Goal: Obtain resource: Download file/media

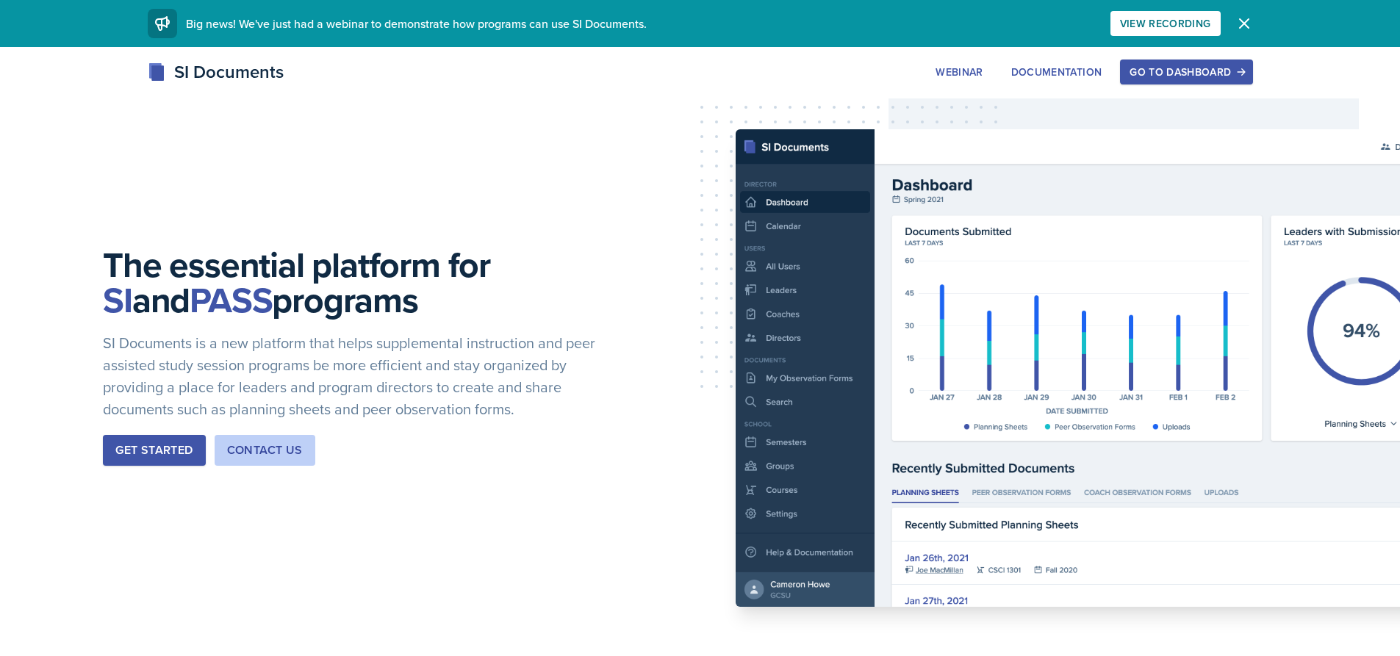
click at [1174, 84] on button "Go to Dashboard" at bounding box center [1186, 72] width 132 height 25
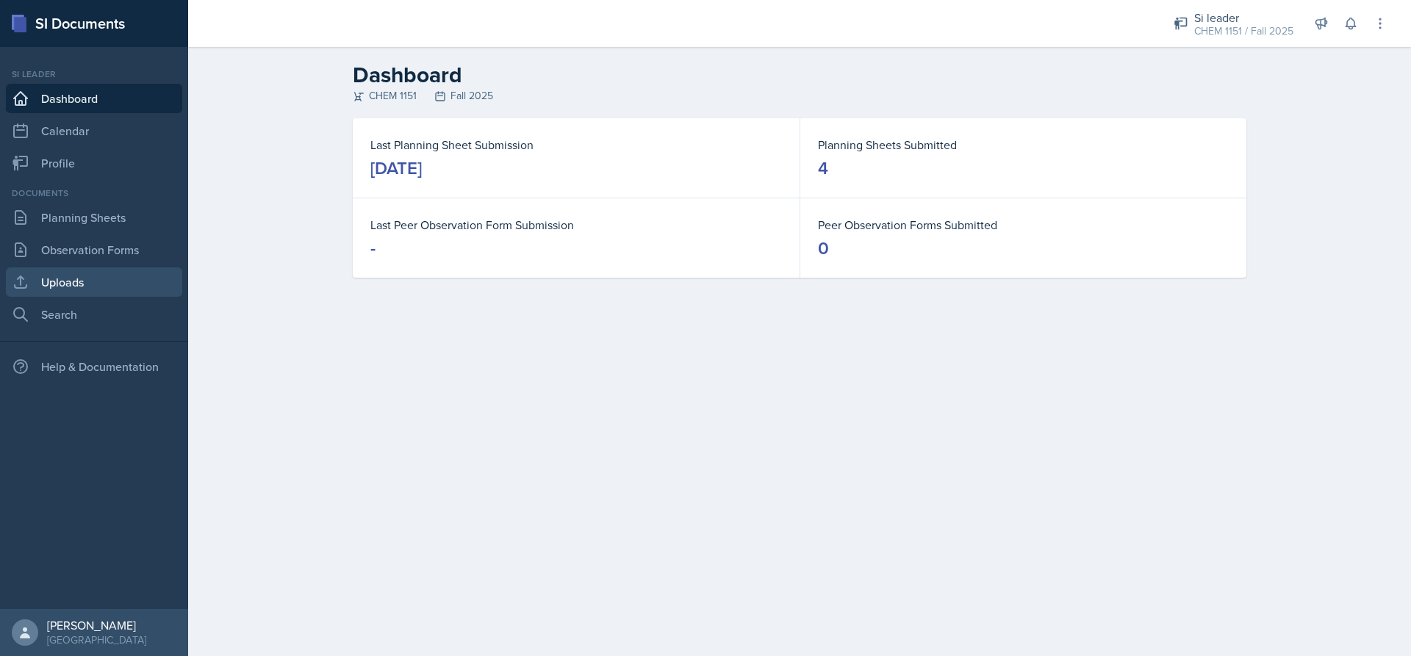
click at [123, 282] on link "Uploads" at bounding box center [94, 281] width 176 height 29
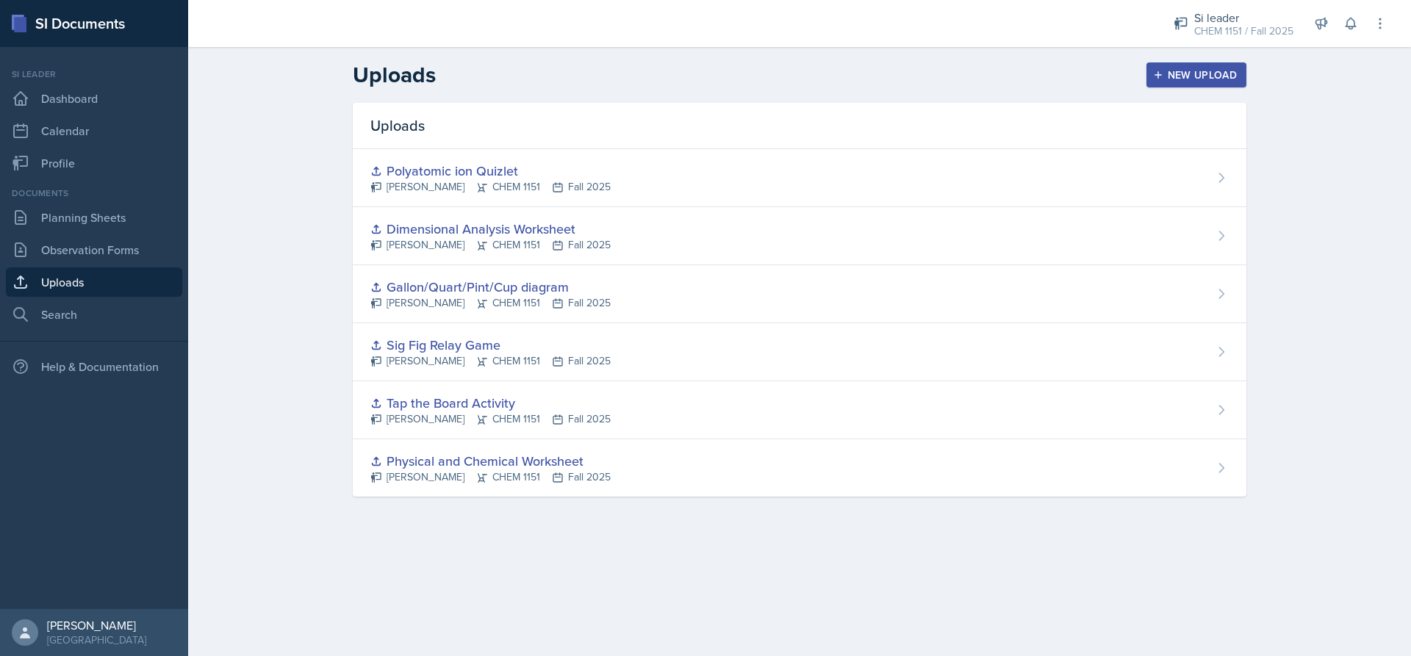
click at [777, 191] on div "Polyatomic ion Quizlet [PERSON_NAME] CHEM 1151 Fall 2025" at bounding box center [800, 178] width 894 height 58
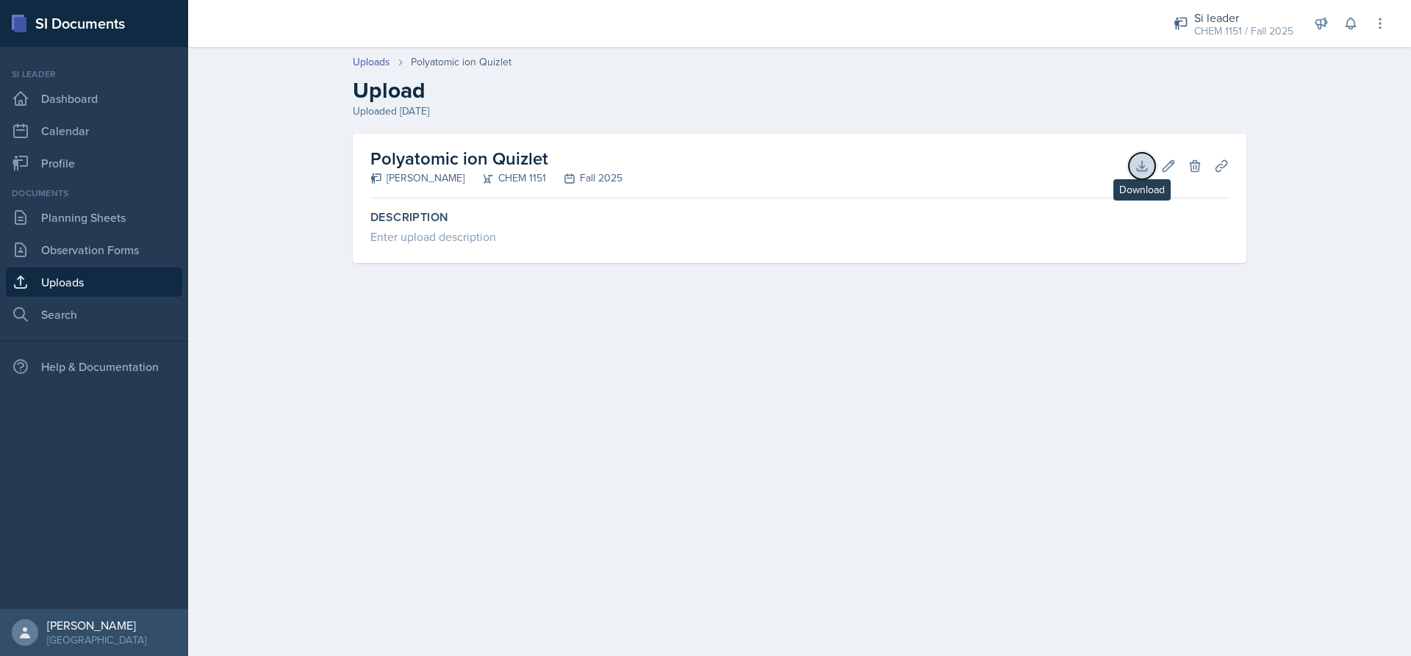
click at [1136, 164] on icon at bounding box center [1142, 166] width 15 height 15
click at [97, 290] on link "Uploads" at bounding box center [94, 281] width 176 height 29
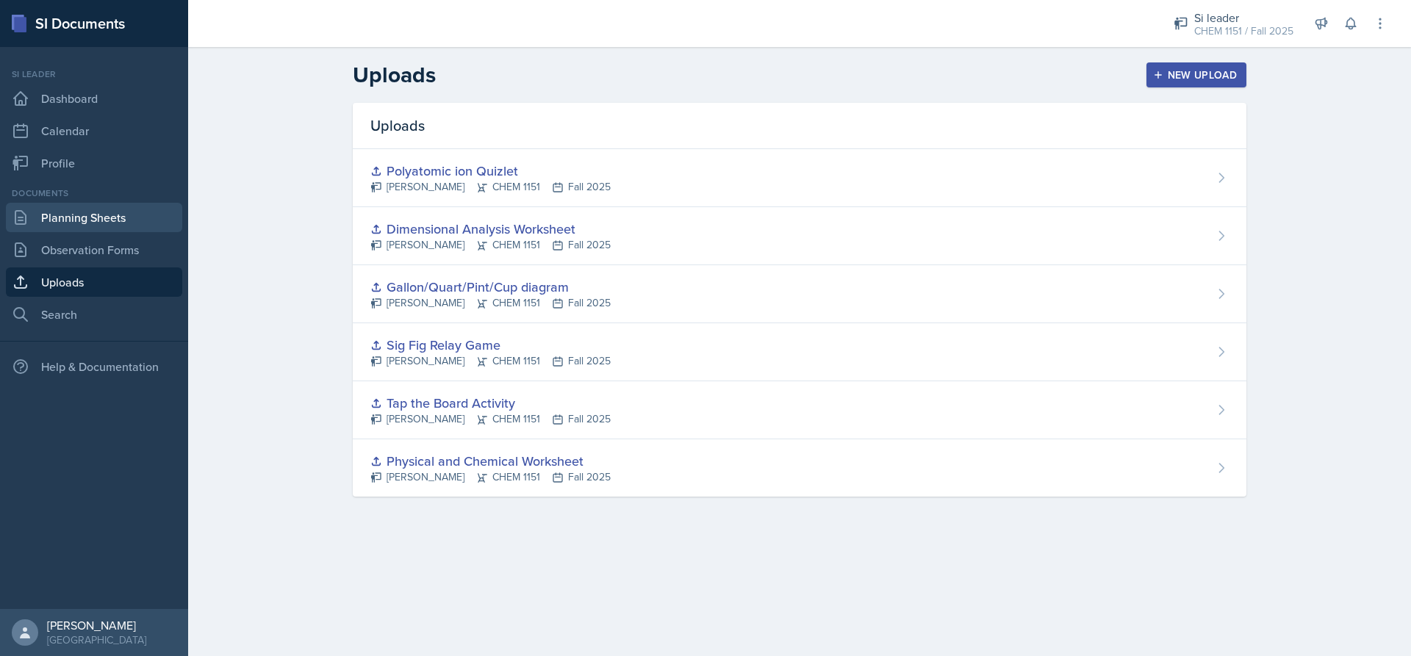
click at [124, 215] on link "Planning Sheets" at bounding box center [94, 217] width 176 height 29
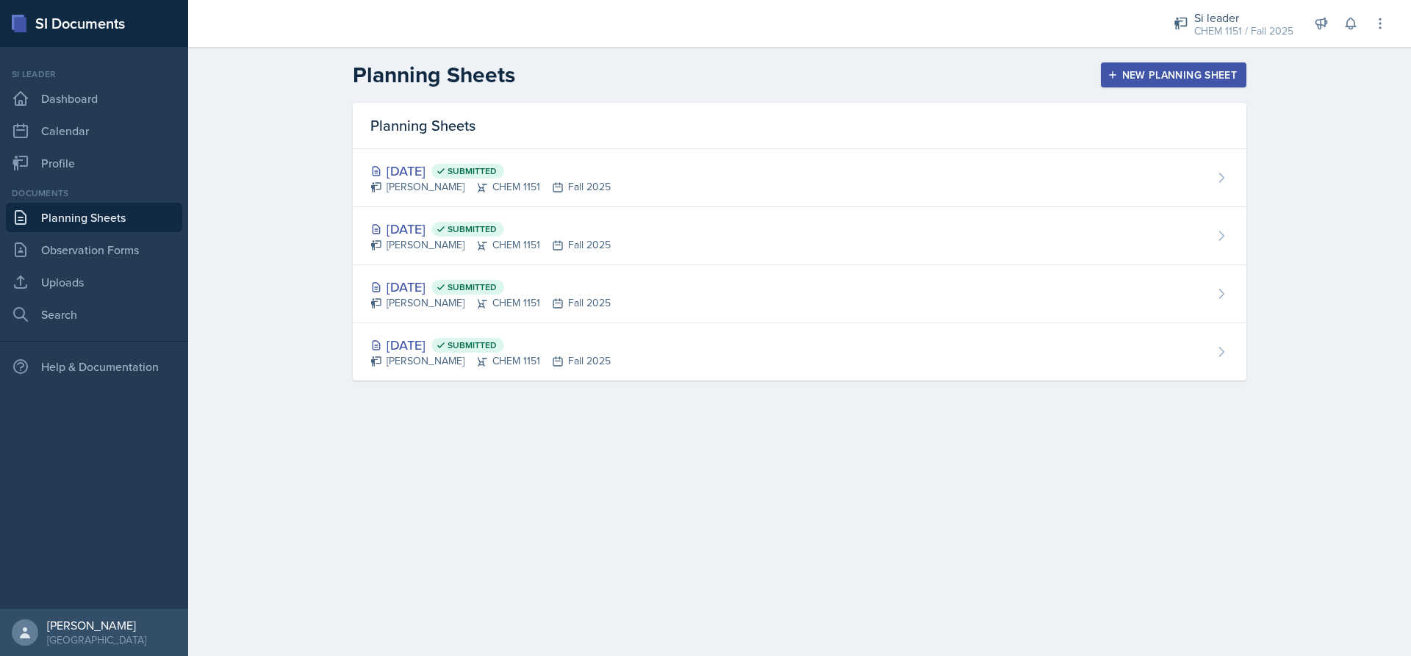
click at [721, 179] on div "[DATE] Submitted [PERSON_NAME] CHEM 1151 Fall 2025" at bounding box center [800, 178] width 894 height 58
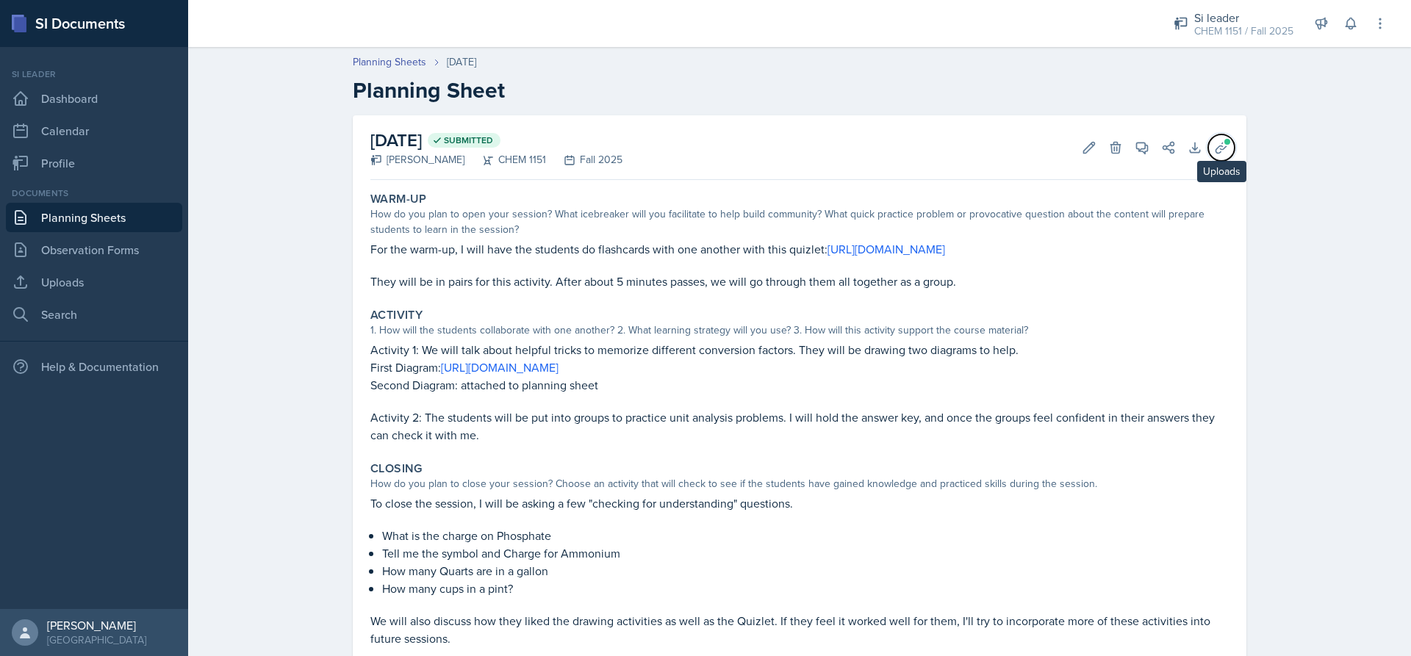
click at [1218, 147] on icon at bounding box center [1221, 147] width 15 height 15
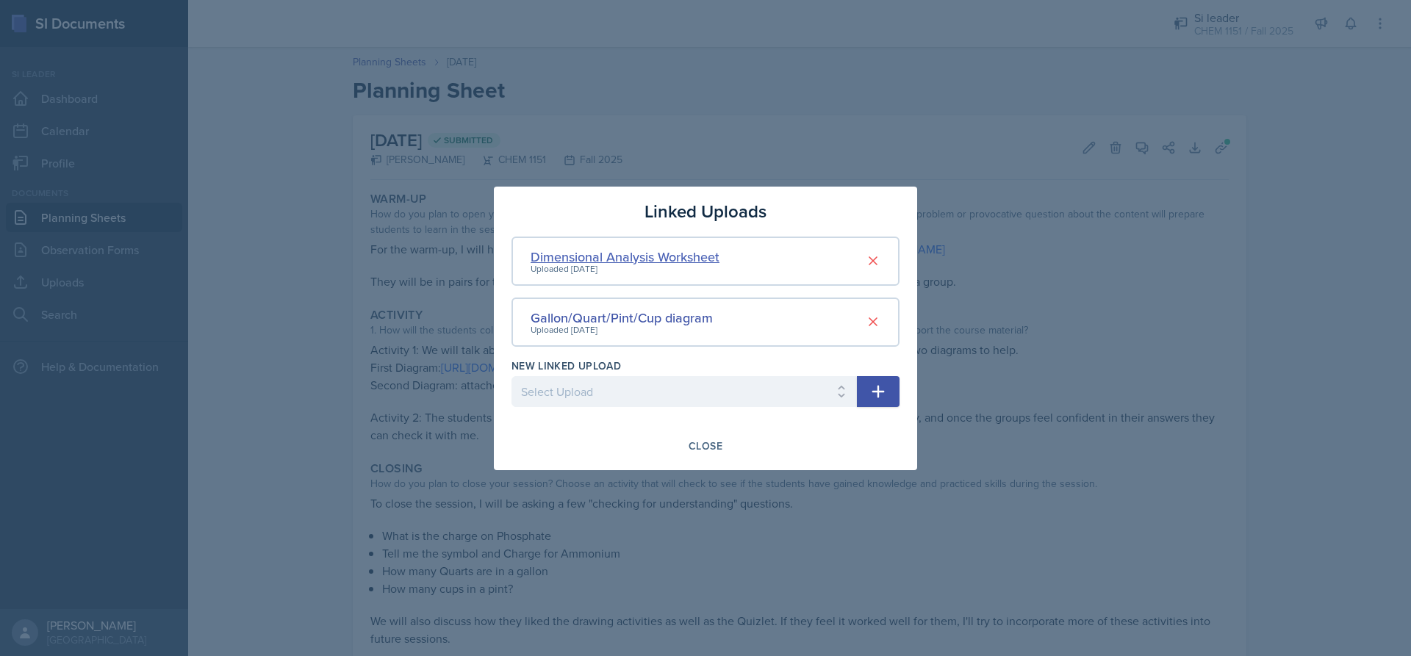
click at [672, 251] on div "Dimensional Analysis Worksheet" at bounding box center [625, 257] width 189 height 20
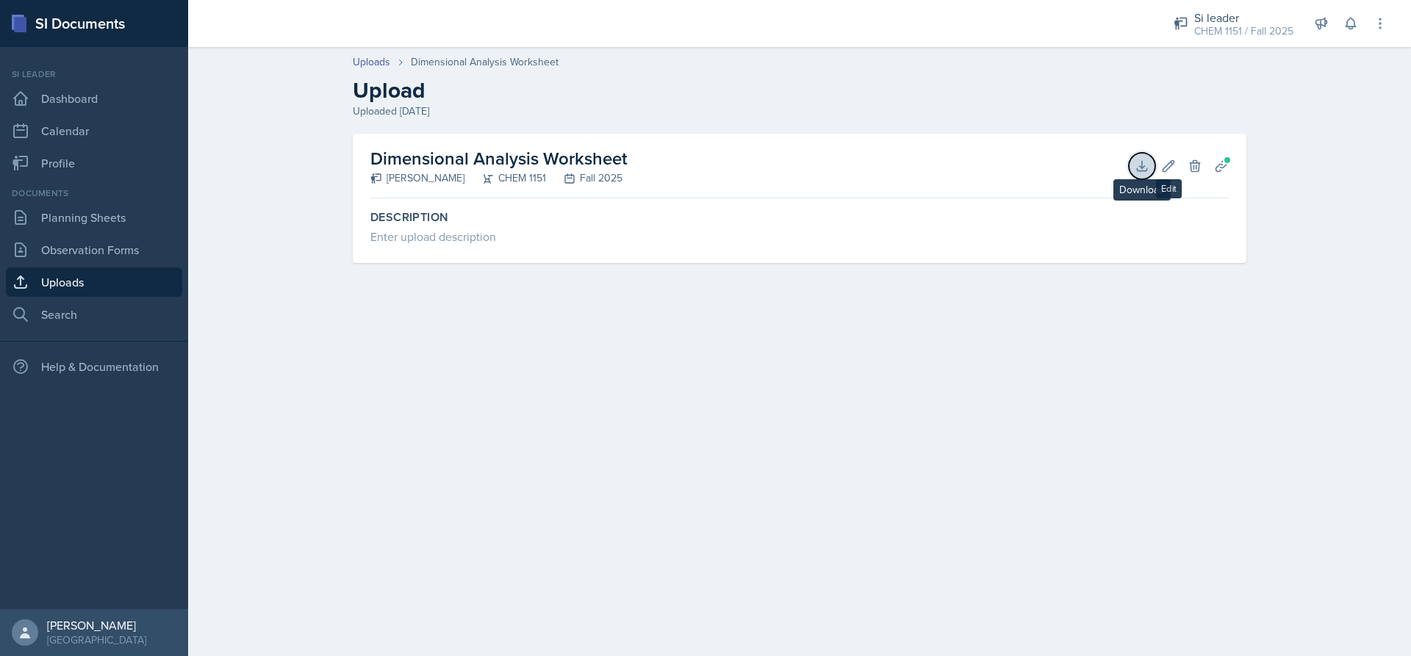
click at [1143, 161] on icon at bounding box center [1142, 166] width 15 height 15
click at [1222, 160] on icon at bounding box center [1221, 166] width 15 height 15
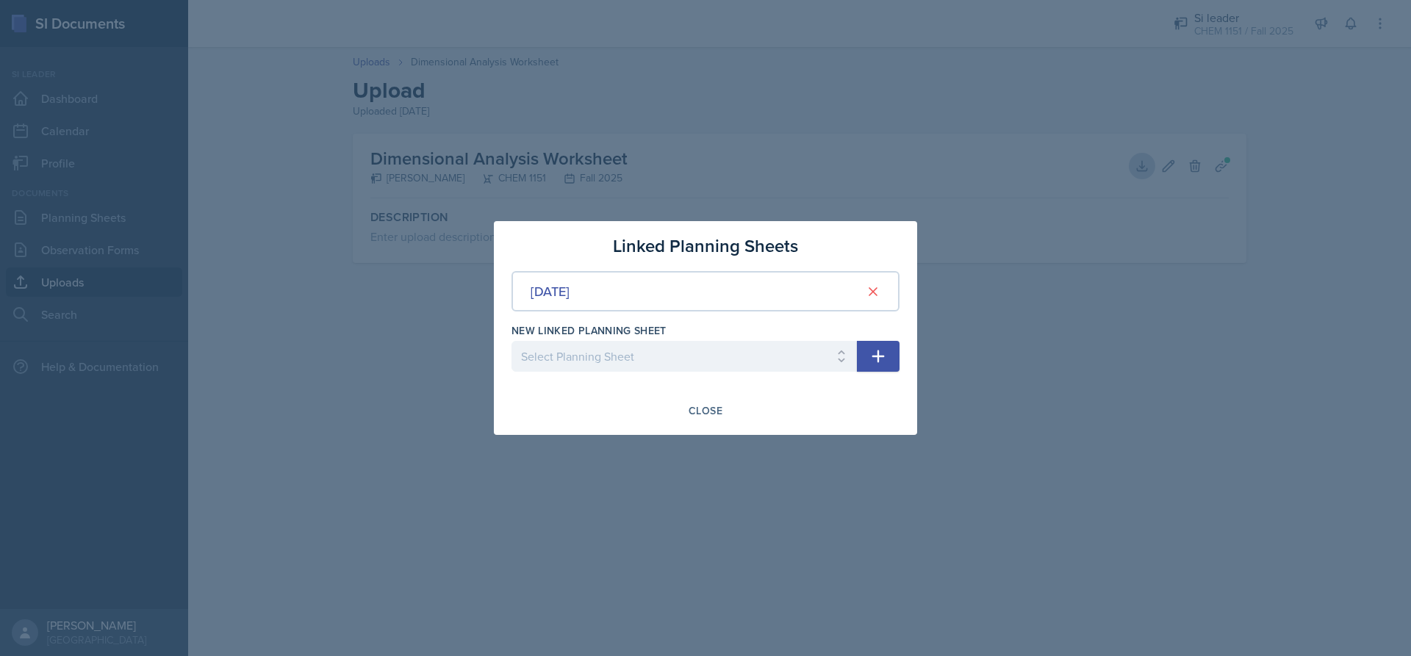
click at [1085, 205] on div at bounding box center [705, 328] width 1411 height 656
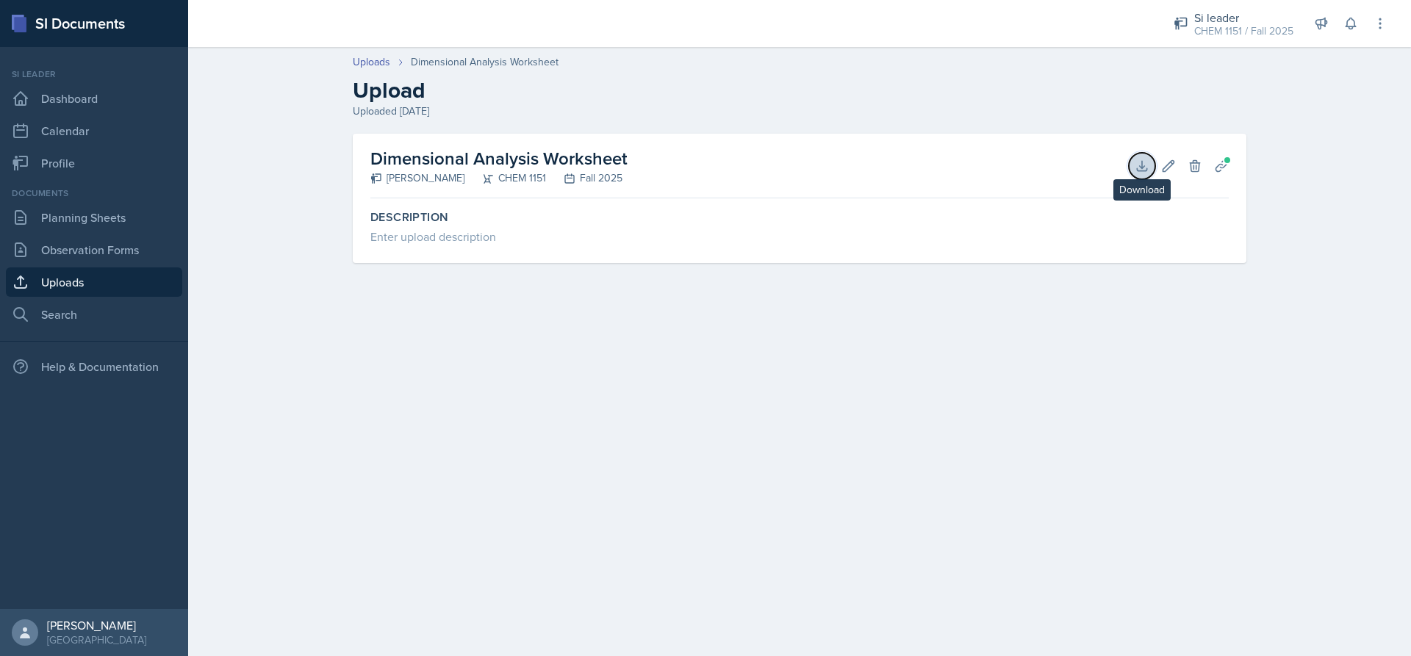
click at [1149, 161] on button "Download" at bounding box center [1142, 166] width 26 height 26
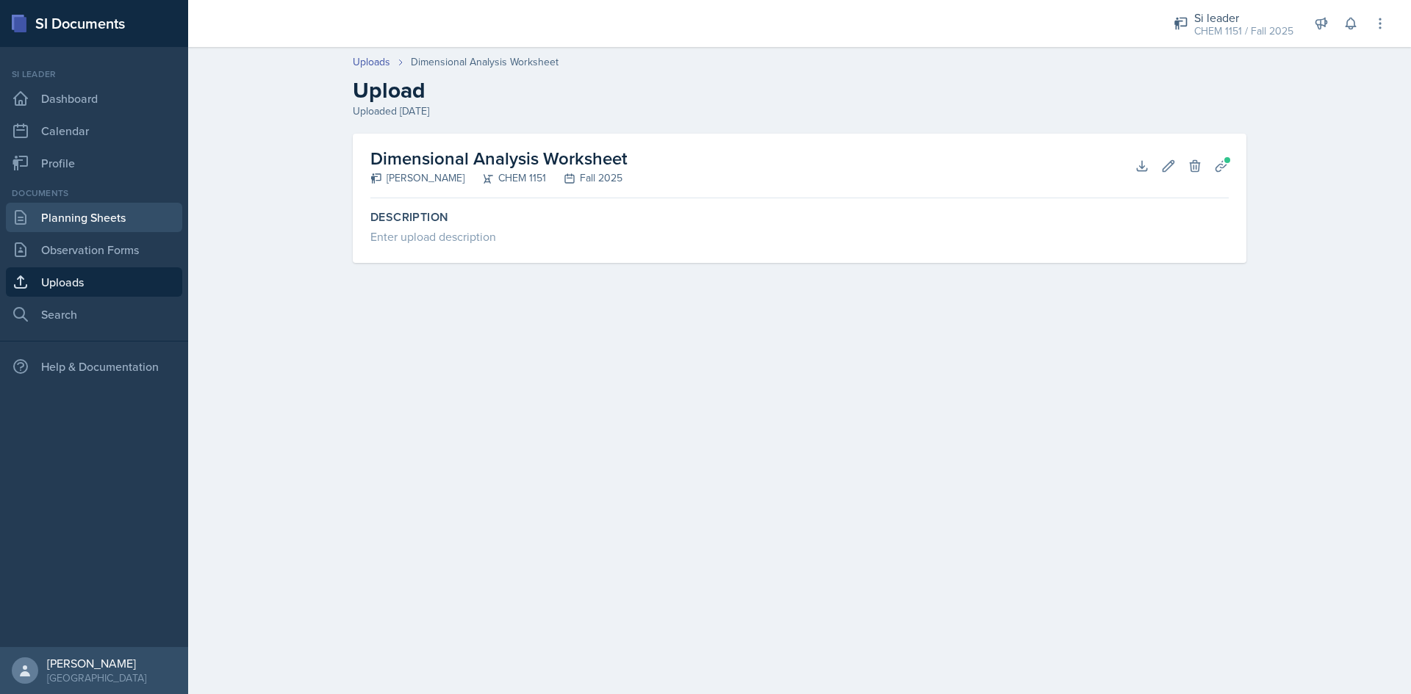
click at [62, 216] on link "Planning Sheets" at bounding box center [94, 217] width 176 height 29
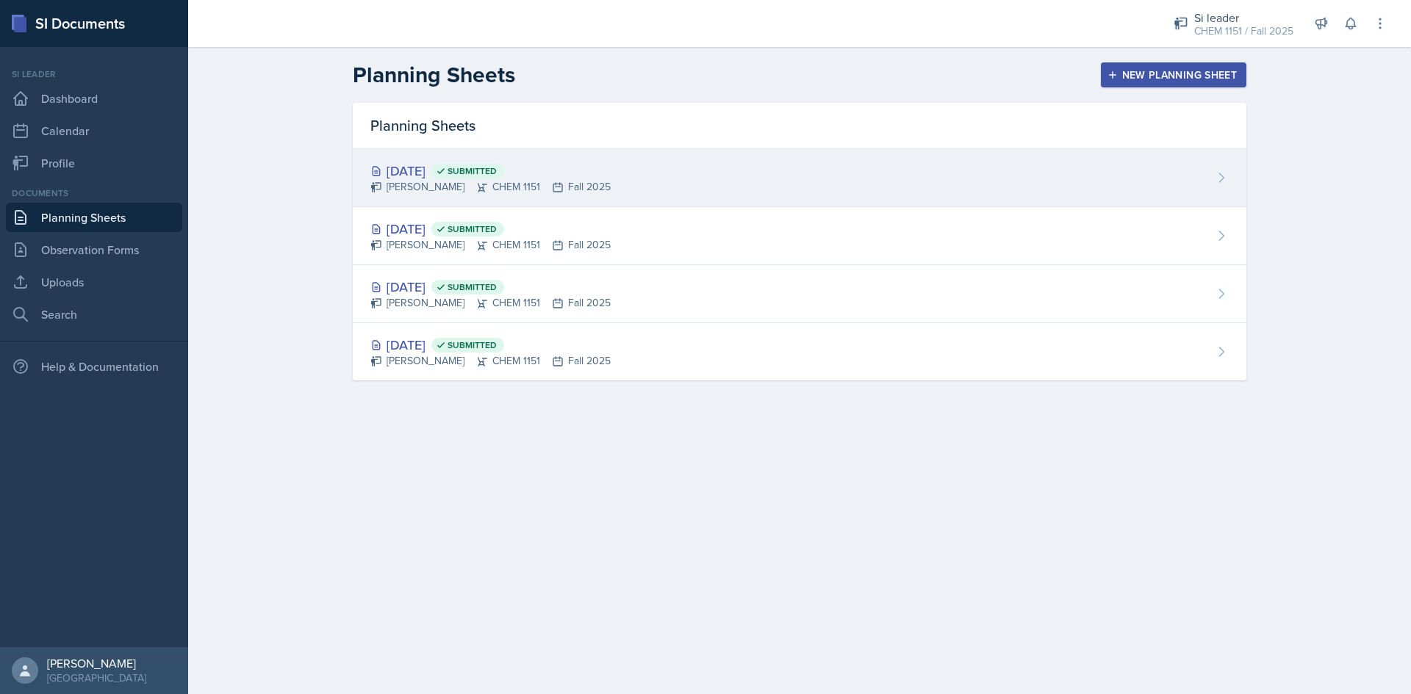
click at [828, 200] on div "[DATE] Submitted [PERSON_NAME] CHEM 1151 Fall 2025" at bounding box center [800, 178] width 894 height 58
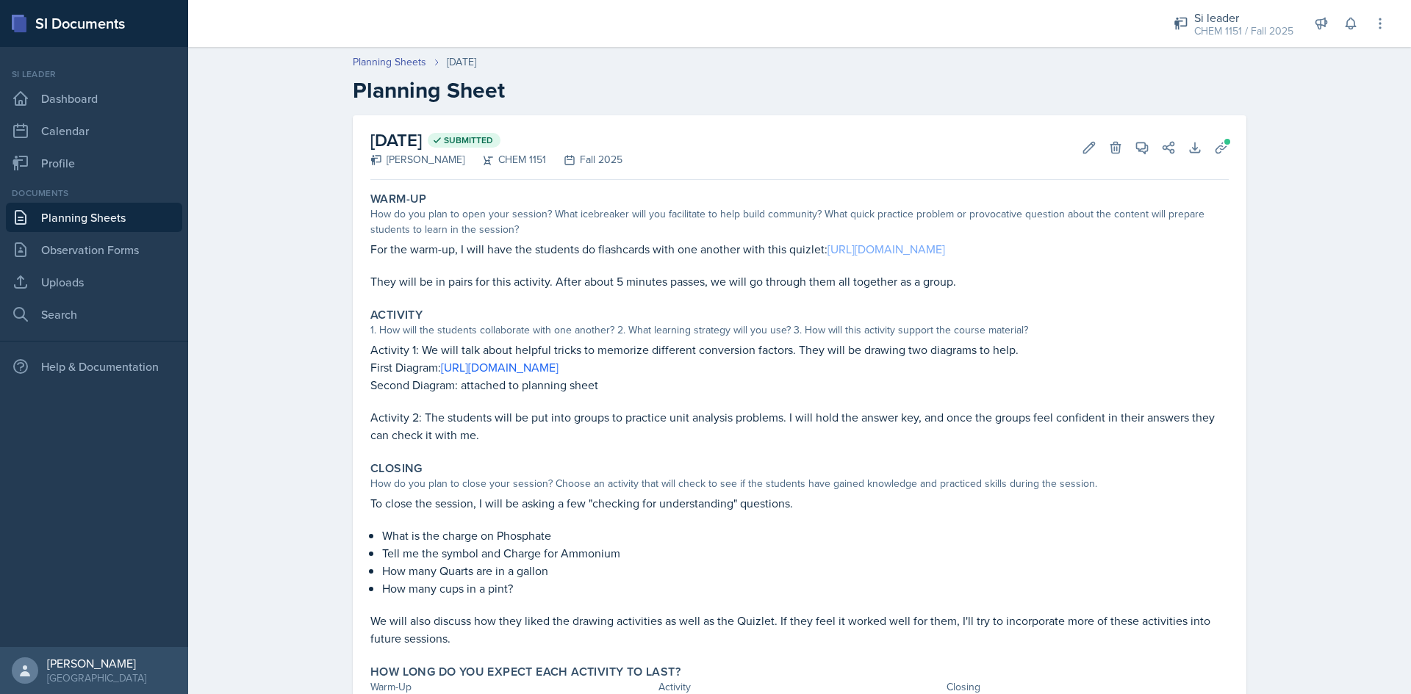
click at [943, 251] on link "[URL][DOMAIN_NAME]" at bounding box center [886, 249] width 118 height 16
click at [559, 376] on link "[URL][DOMAIN_NAME]" at bounding box center [500, 367] width 118 height 16
click at [109, 274] on link "Uploads" at bounding box center [94, 281] width 176 height 29
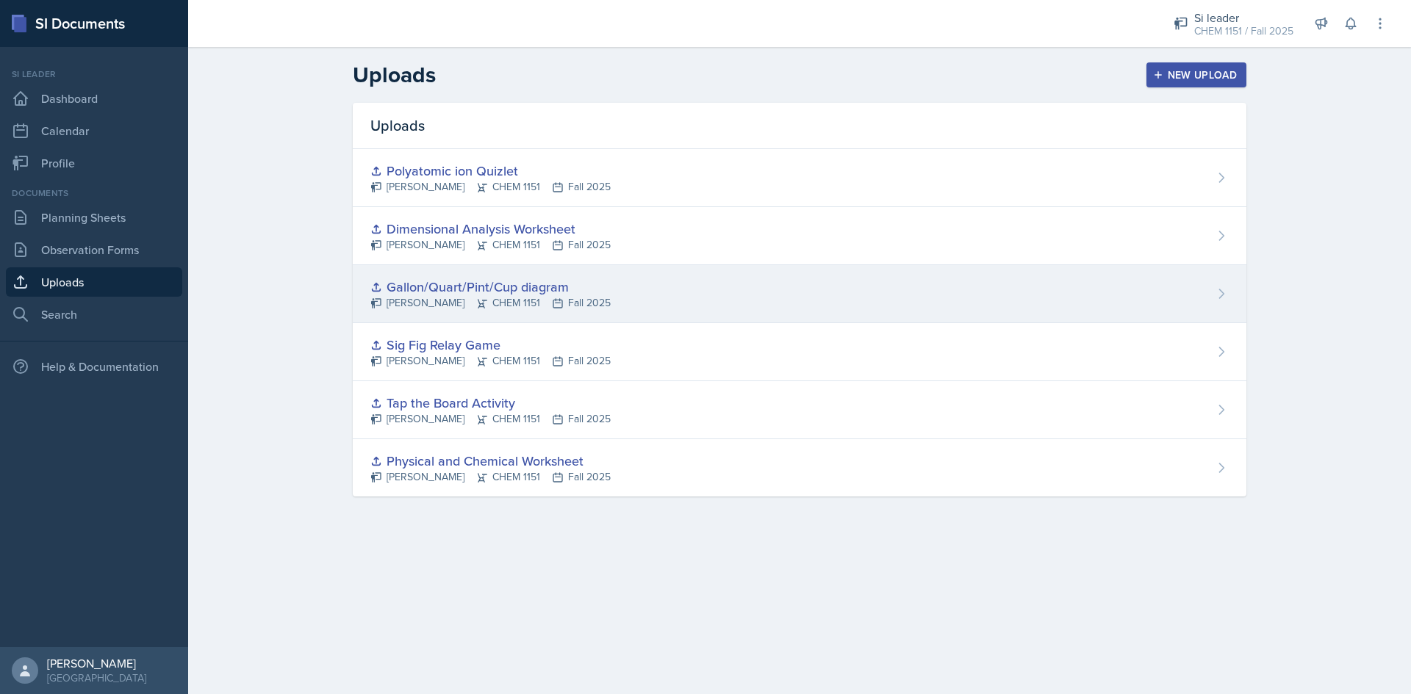
click at [694, 297] on div "Gallon/Quart/Pint/Cup diagram [PERSON_NAME] CHEM 1151 Fall 2025" at bounding box center [800, 294] width 894 height 58
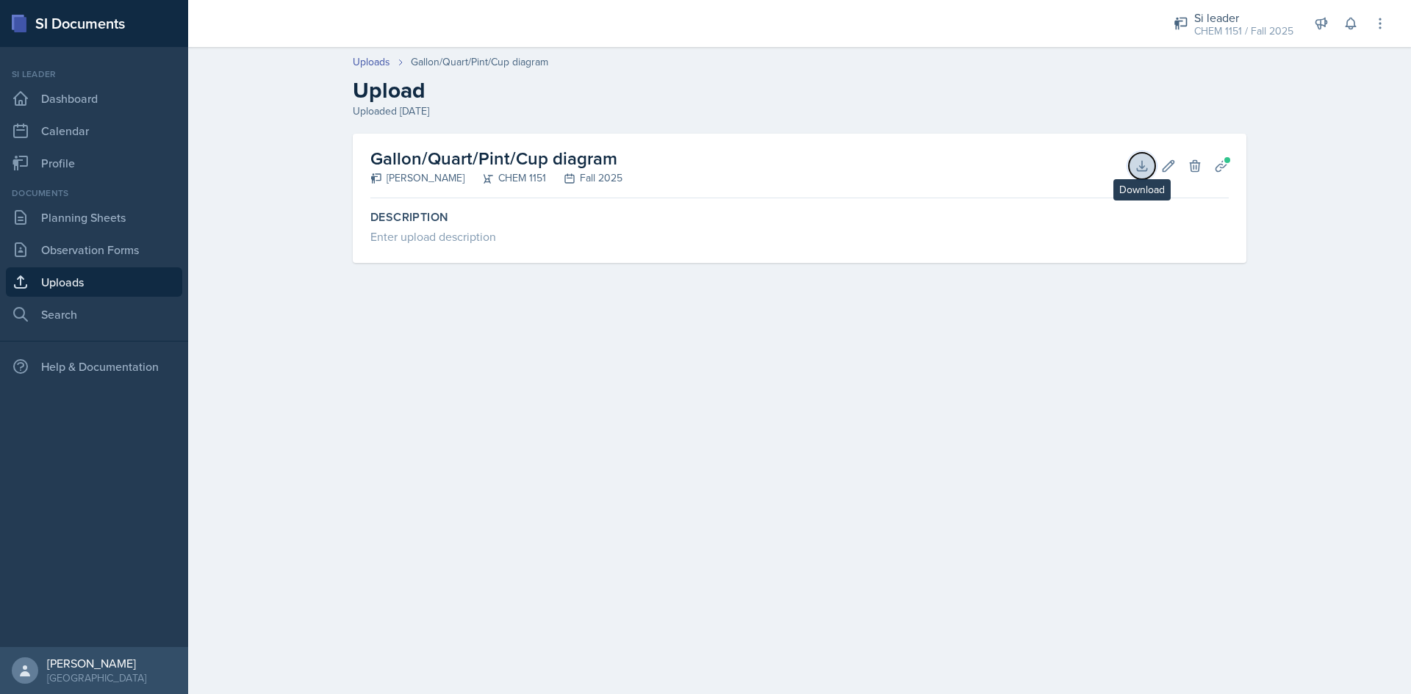
click at [1142, 165] on icon at bounding box center [1142, 166] width 15 height 15
